Goal: Task Accomplishment & Management: Manage account settings

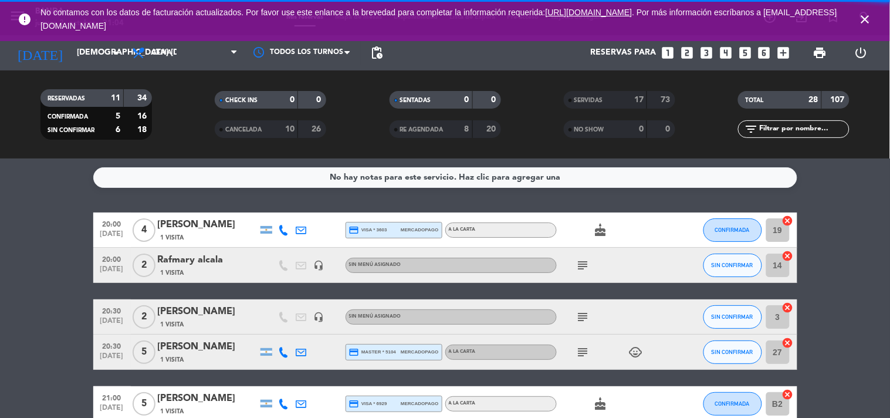
click at [870, 16] on icon "close" at bounding box center [866, 19] width 14 height 14
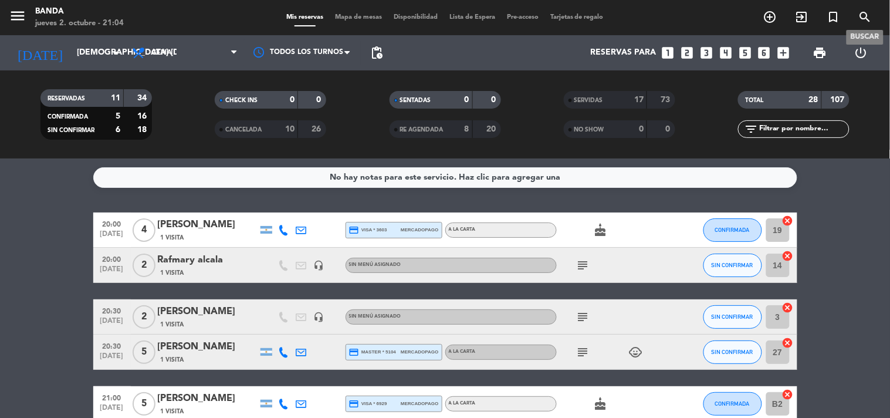
click at [870, 16] on icon "search" at bounding box center [866, 17] width 14 height 14
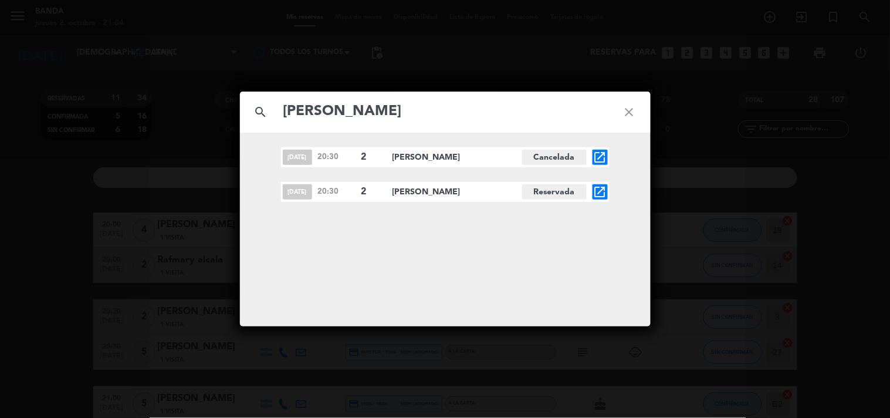
type input "[PERSON_NAME]"
click at [596, 191] on icon "open_in_new" at bounding box center [600, 192] width 14 height 14
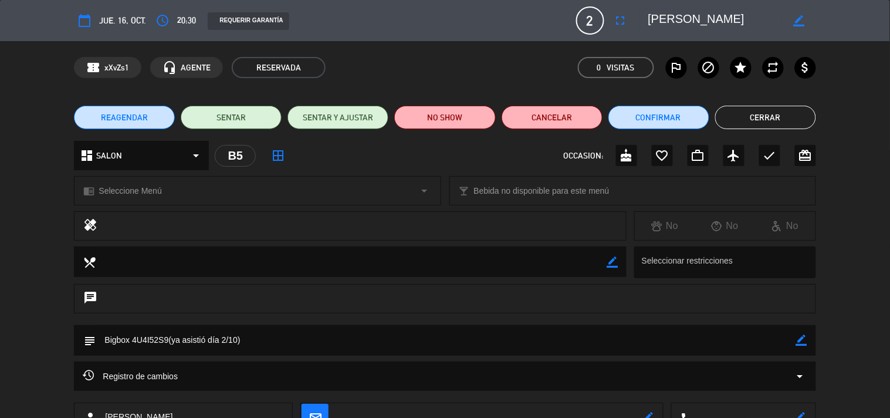
click at [144, 116] on span "REAGENDAR" at bounding box center [124, 118] width 47 height 12
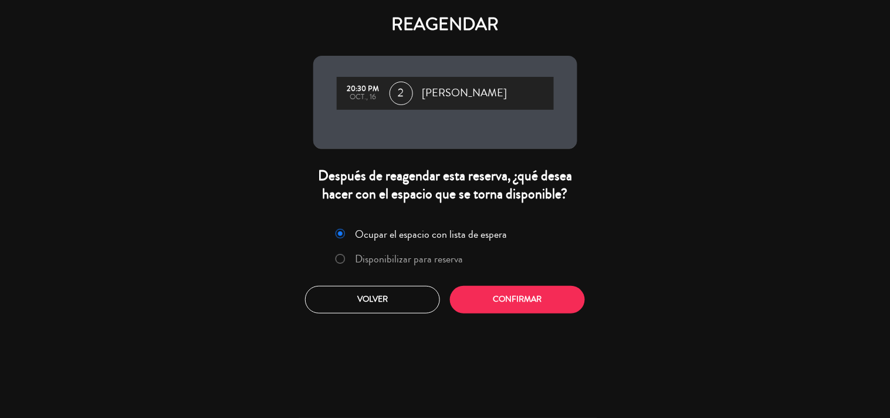
click at [332, 262] on label "Disponibilizar para reserva" at bounding box center [400, 259] width 140 height 21
click at [482, 296] on button "Confirmar" at bounding box center [517, 300] width 135 height 28
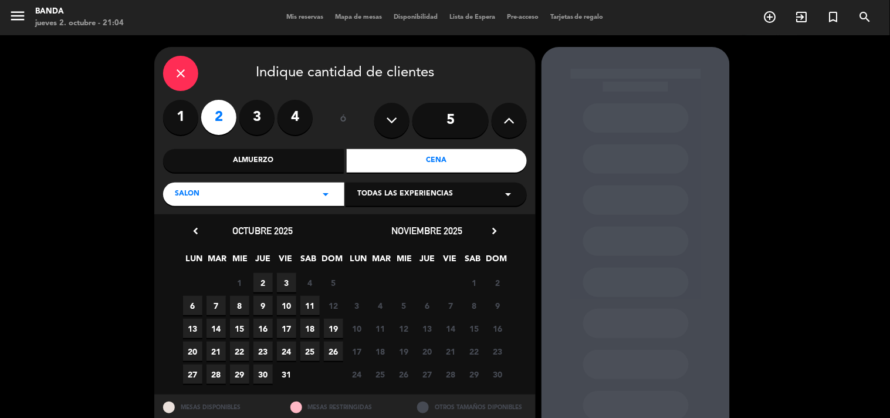
click at [261, 276] on span "2" at bounding box center [263, 282] width 19 height 19
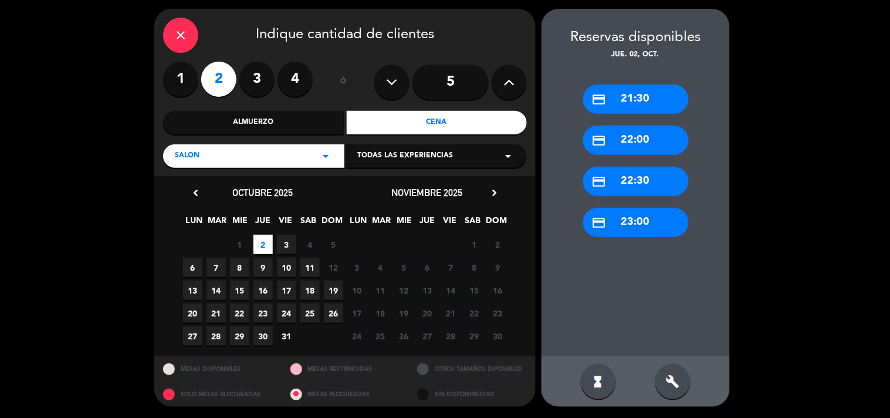
click at [636, 104] on div "credit_card 21:30" at bounding box center [636, 99] width 106 height 29
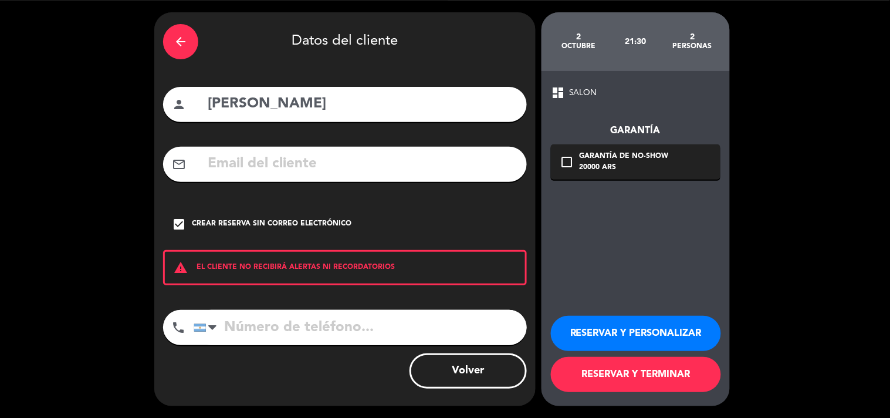
scroll to position [34, 0]
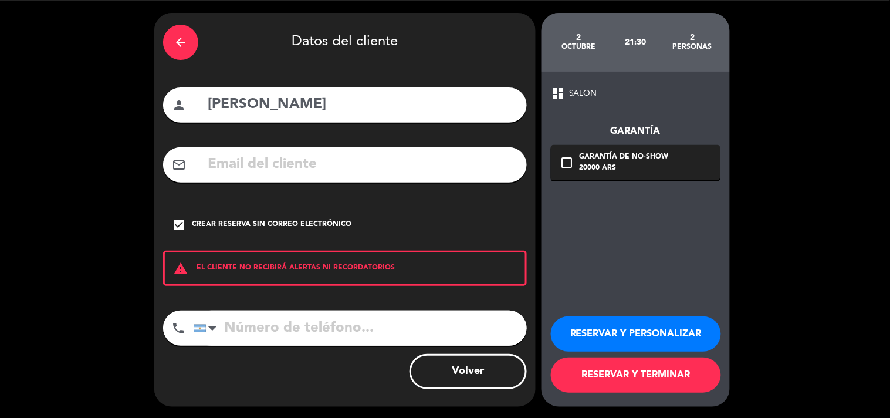
click at [629, 377] on button "RESERVAR Y TERMINAR" at bounding box center [636, 374] width 170 height 35
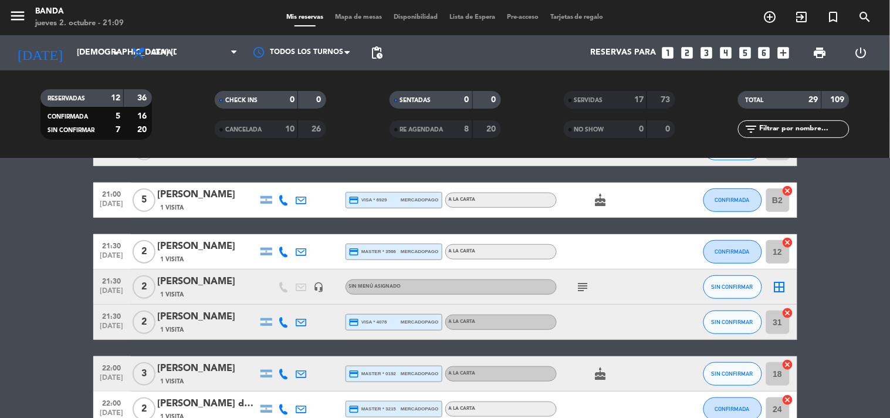
scroll to position [212, 0]
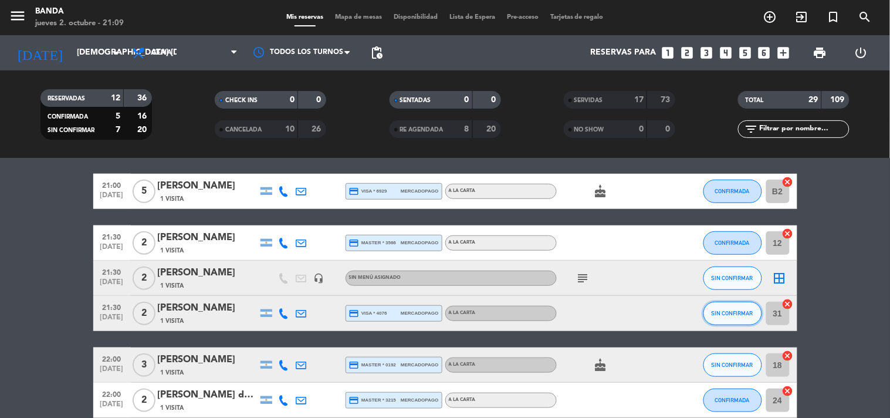
click at [725, 308] on button "SIN CONFIRMAR" at bounding box center [733, 313] width 59 height 23
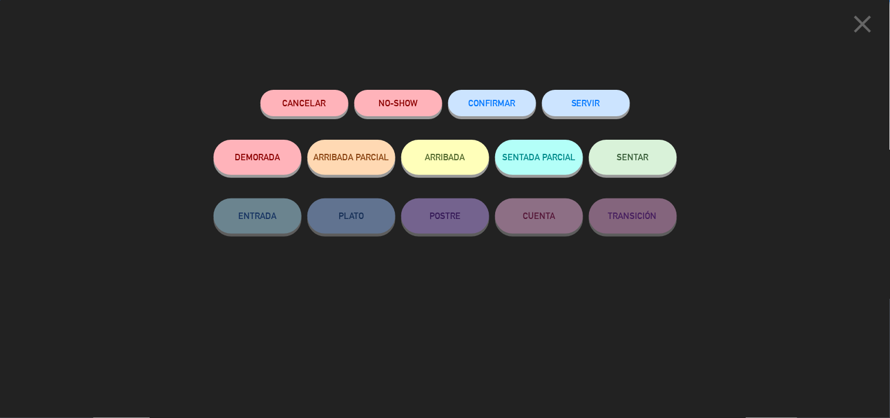
click at [596, 104] on button "SERVIR" at bounding box center [586, 103] width 88 height 26
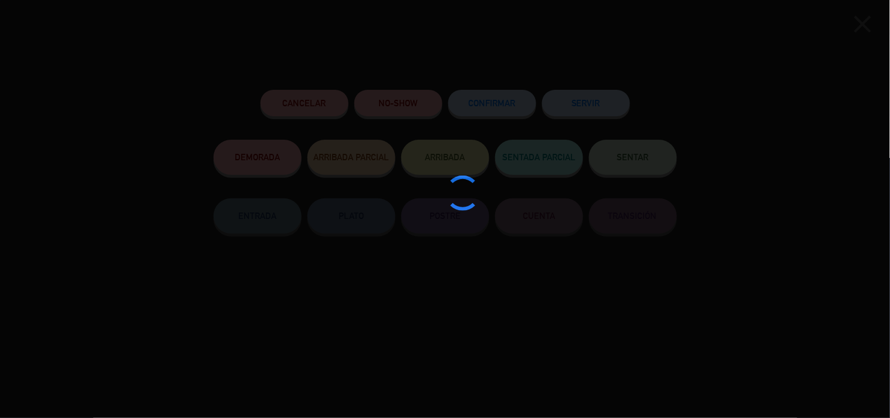
type input "30"
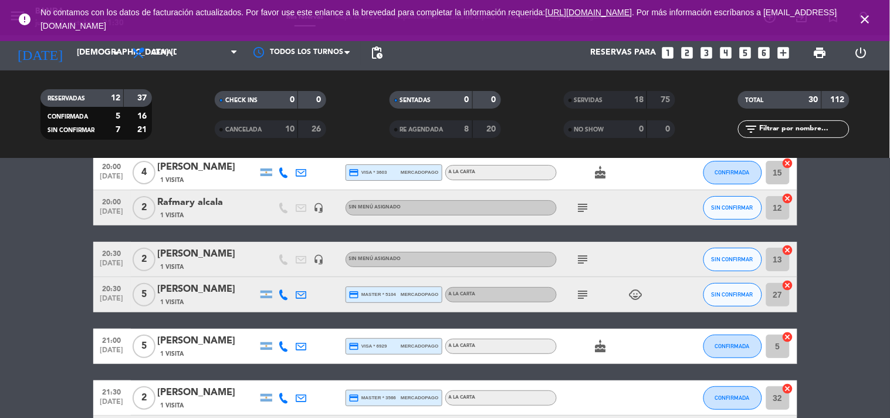
scroll to position [0, 0]
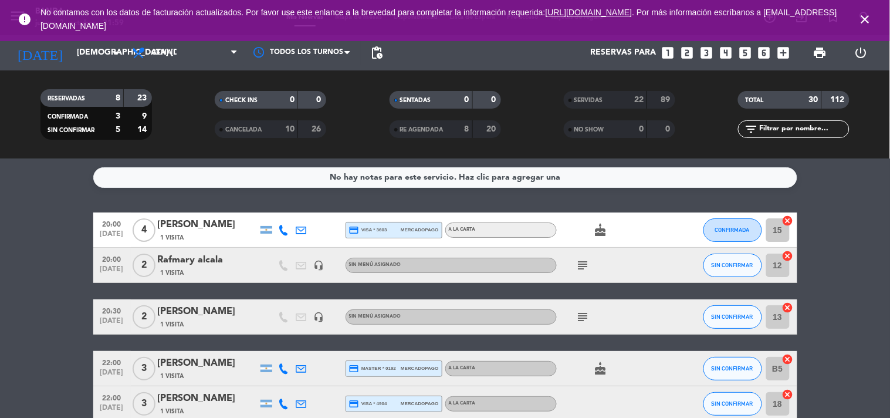
click at [864, 15] on icon "close" at bounding box center [866, 19] width 14 height 14
